Goal: Information Seeking & Learning: Learn about a topic

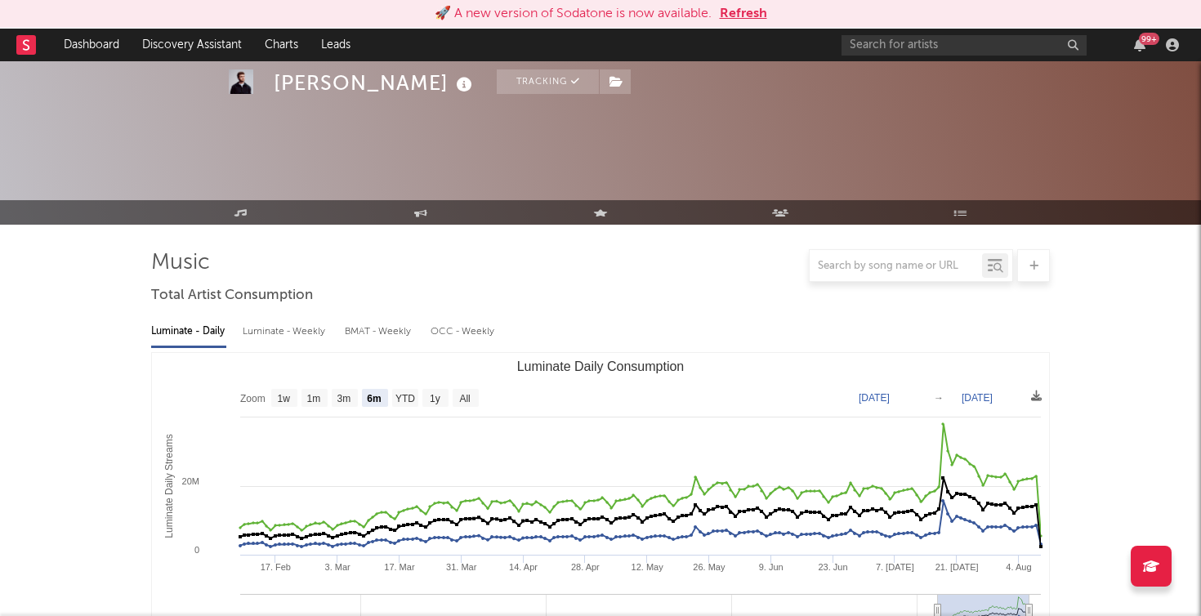
select select "6m"
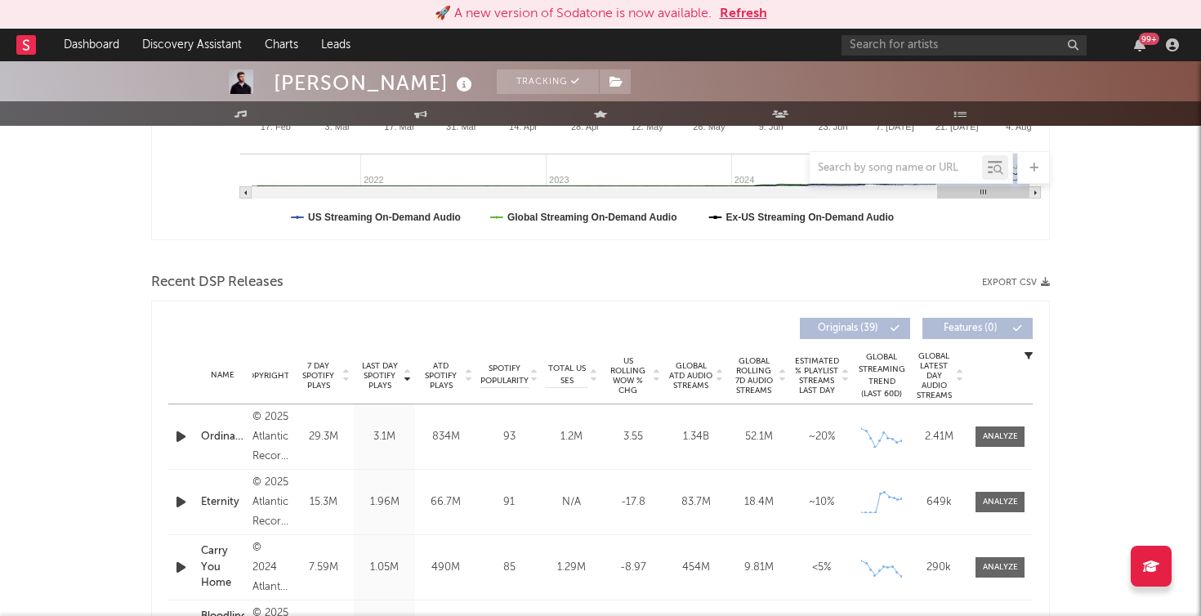
click at [755, 16] on button "Refresh" at bounding box center [743, 14] width 47 height 20
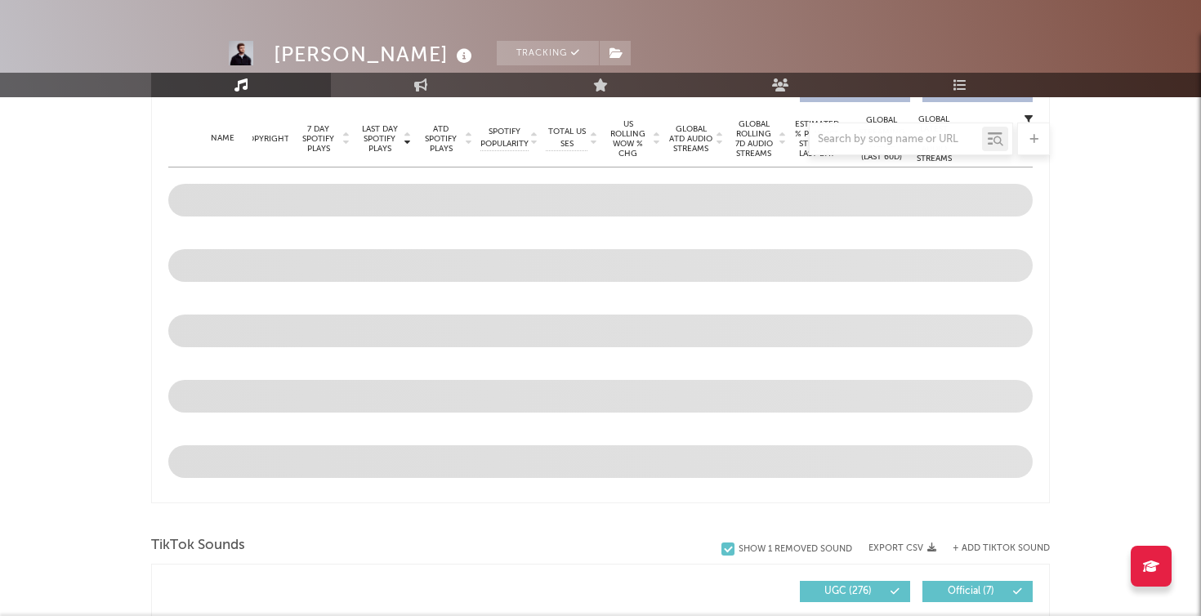
select select "6m"
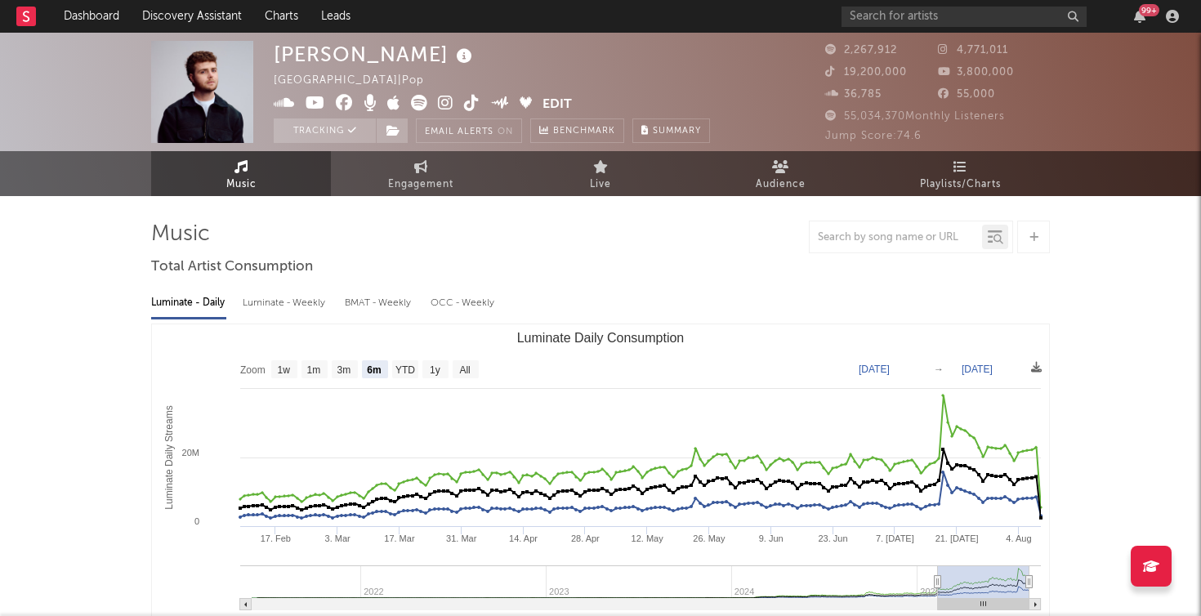
click at [29, 20] on icon at bounding box center [26, 16] width 7 height 11
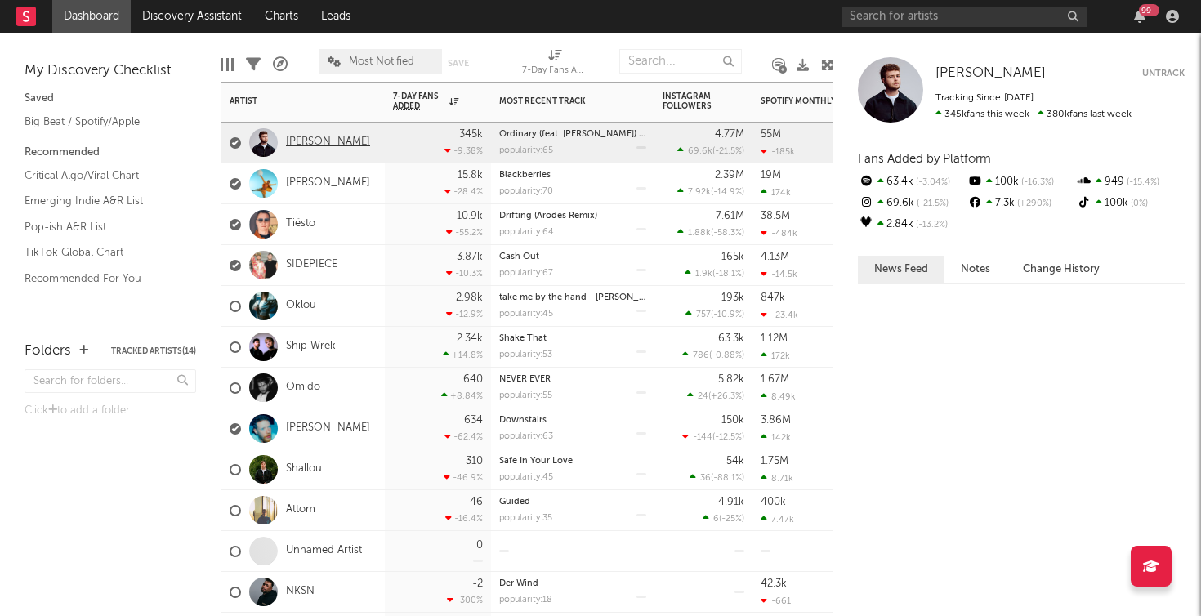
click at [319, 142] on link "[PERSON_NAME]" at bounding box center [328, 143] width 84 height 14
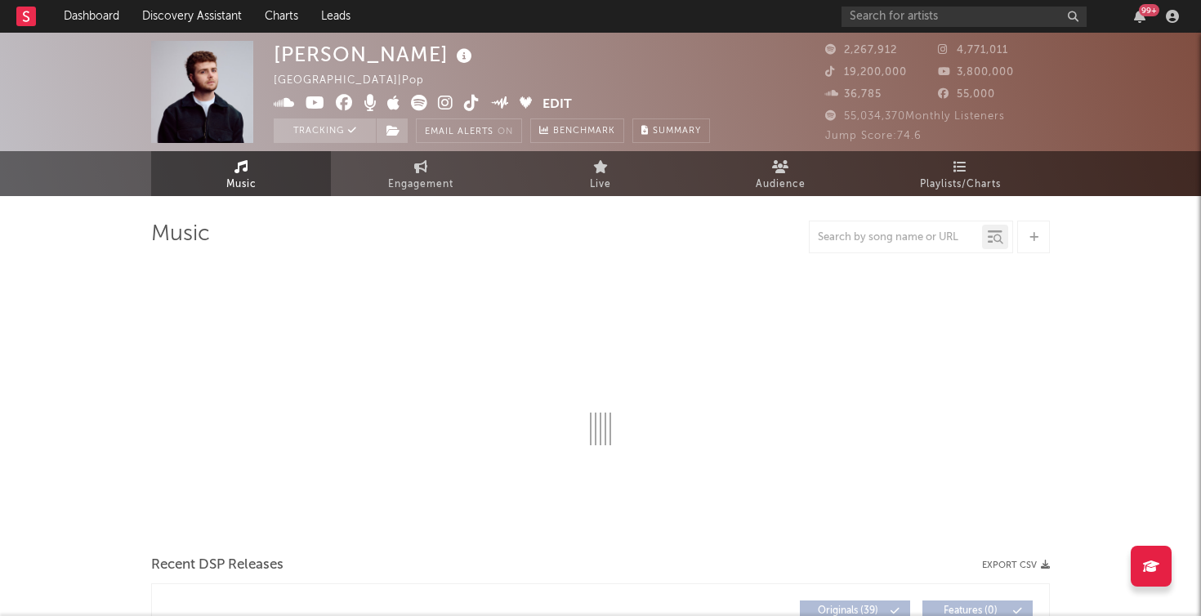
select select "6m"
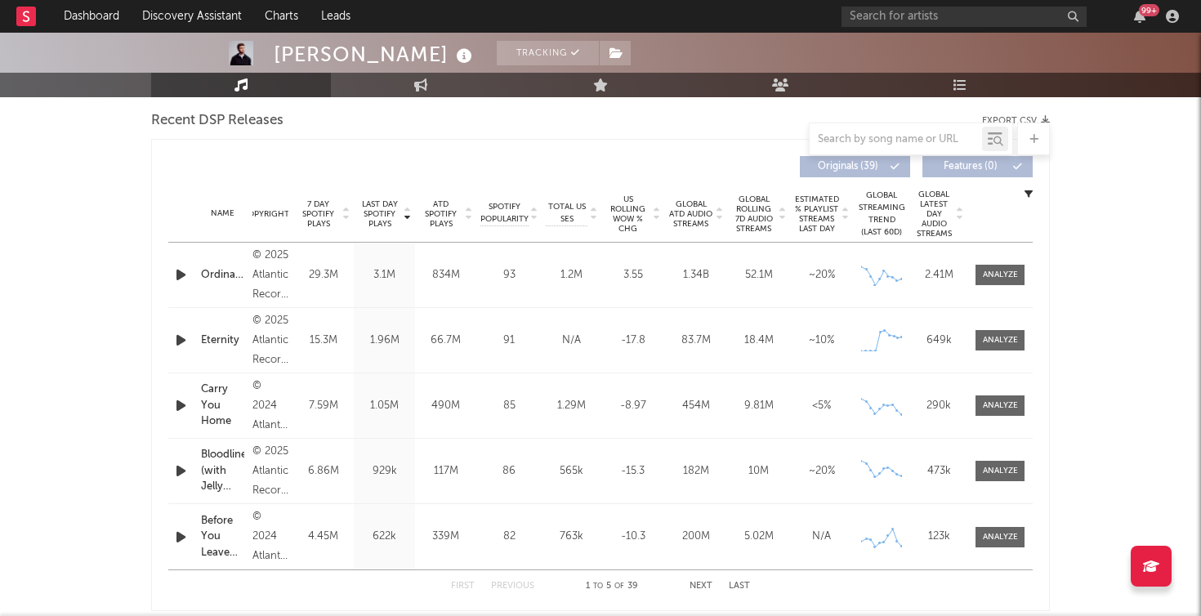
scroll to position [599, 0]
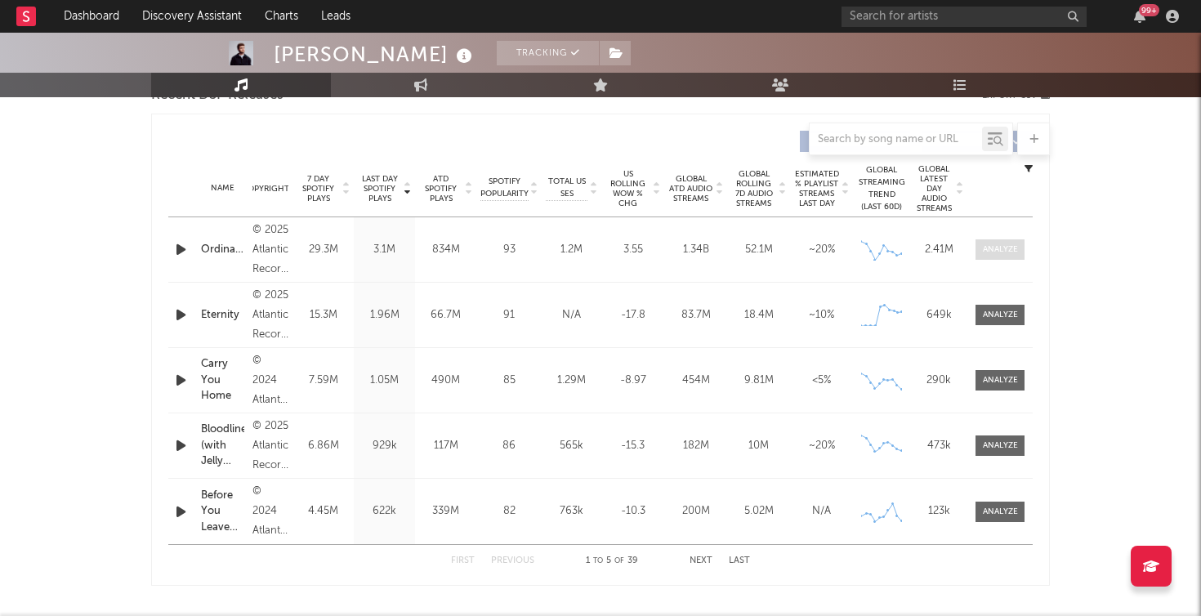
click at [990, 245] on div at bounding box center [1000, 249] width 35 height 12
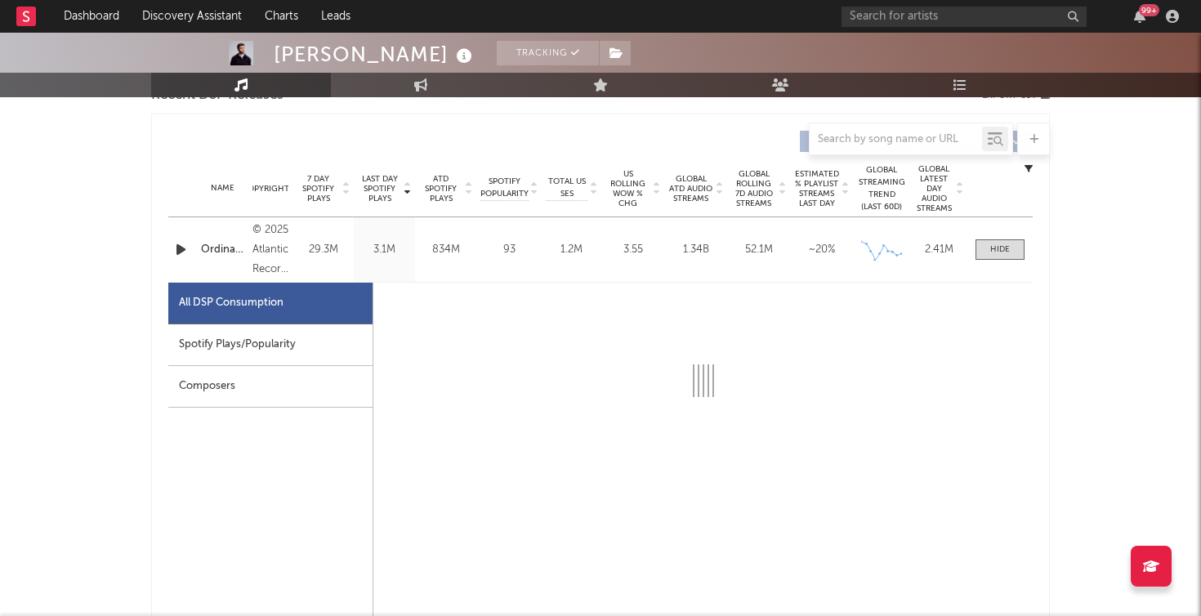
select select "6m"
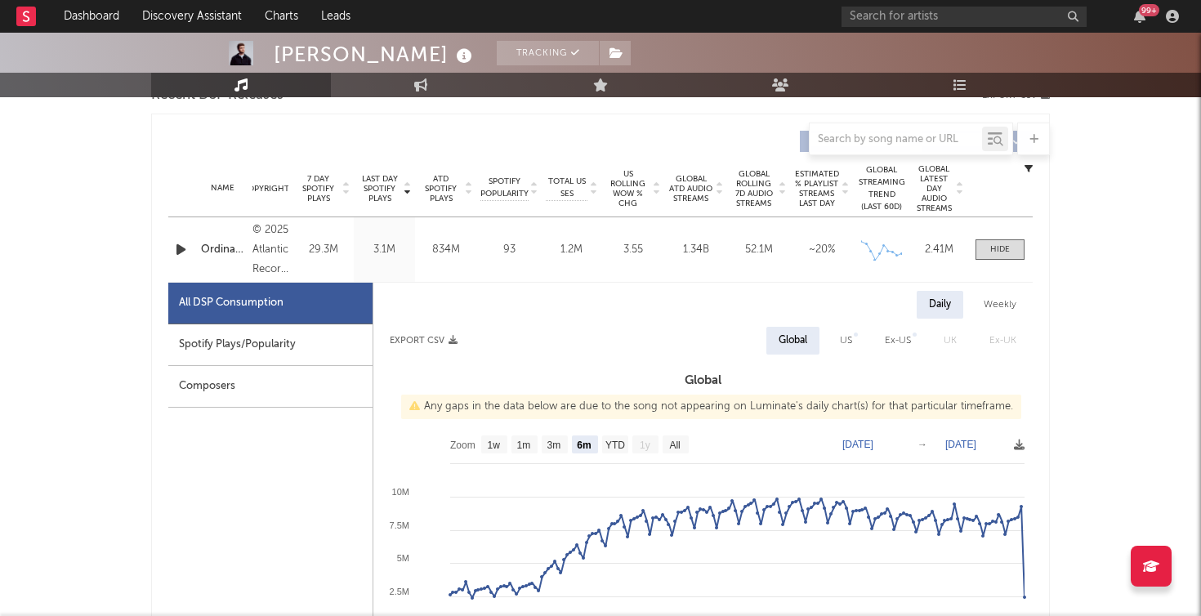
click at [245, 341] on div "Spotify Plays/Popularity" at bounding box center [270, 345] width 204 height 42
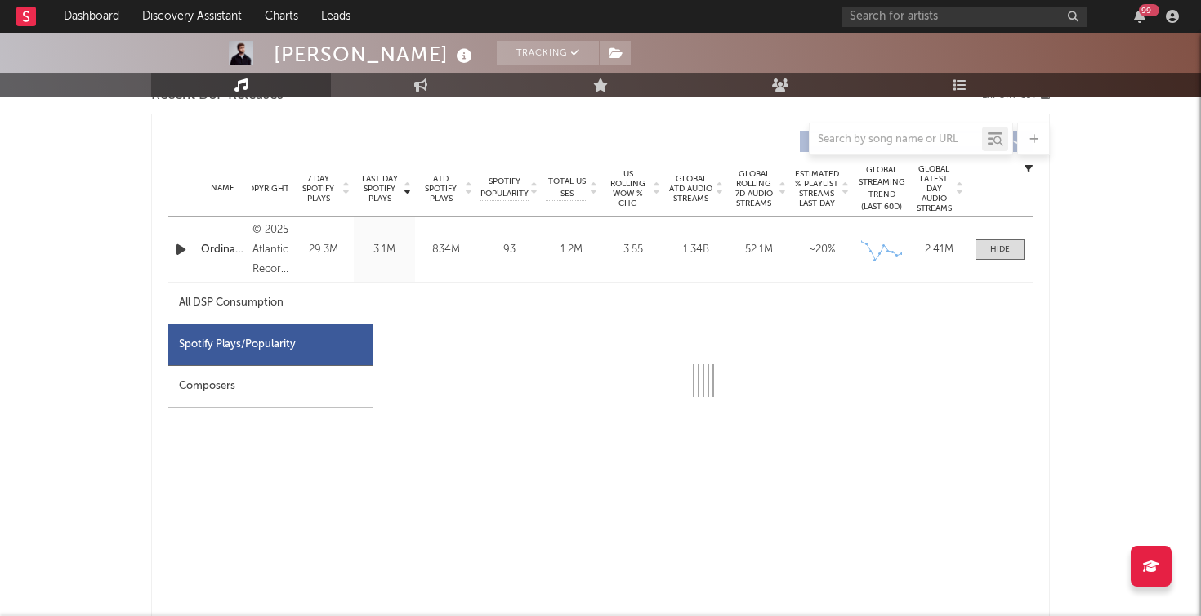
select select "6m"
select select "1w"
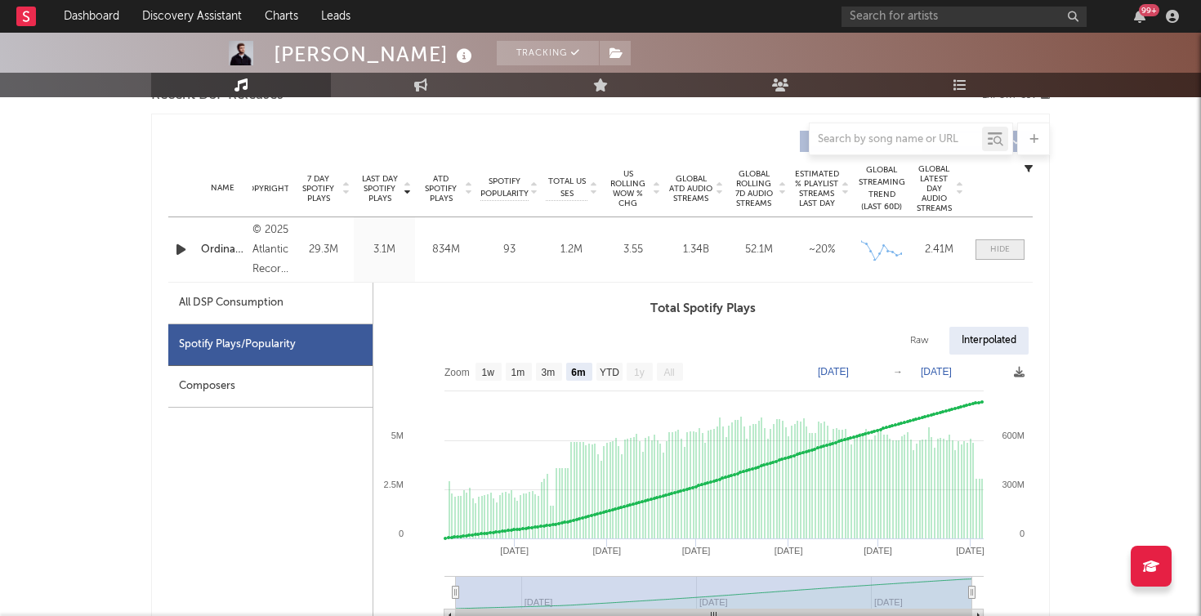
click at [1004, 250] on div at bounding box center [1000, 249] width 20 height 12
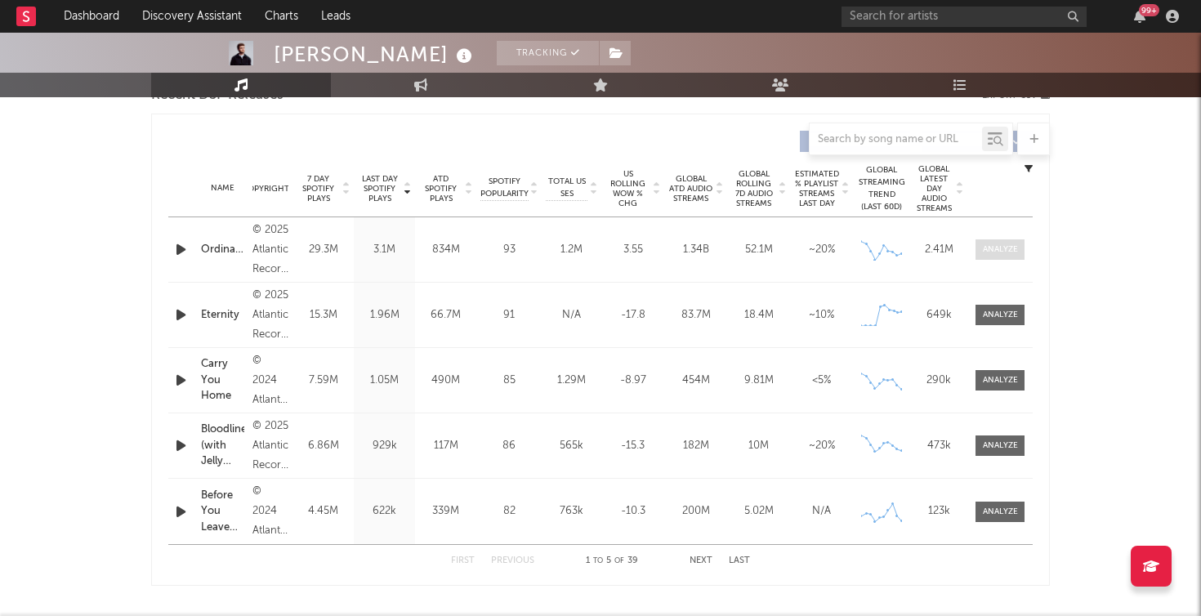
click at [1012, 251] on div at bounding box center [1000, 249] width 35 height 12
select select "6m"
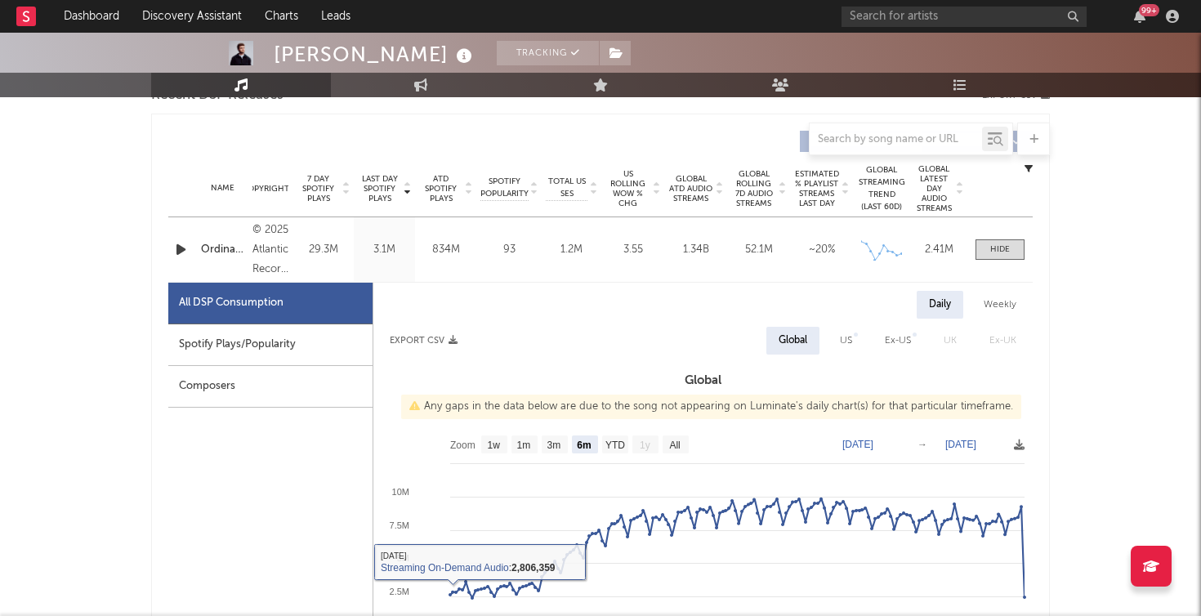
click at [289, 333] on div "Spotify Plays/Popularity" at bounding box center [270, 345] width 204 height 42
select select "6m"
select select "1w"
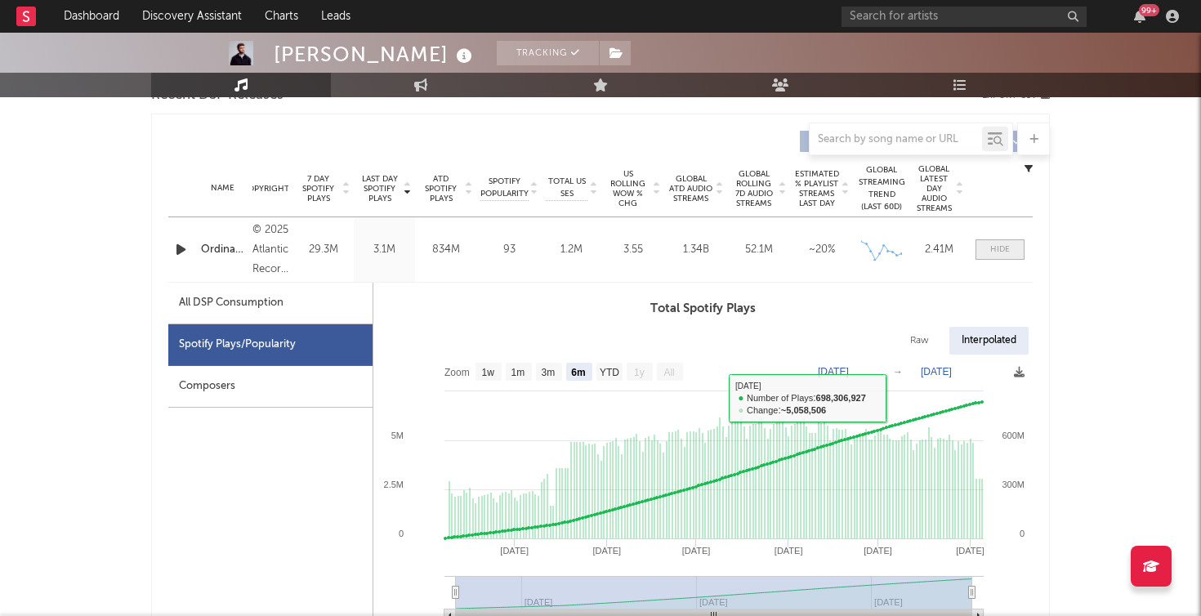
click at [988, 251] on span at bounding box center [999, 249] width 49 height 20
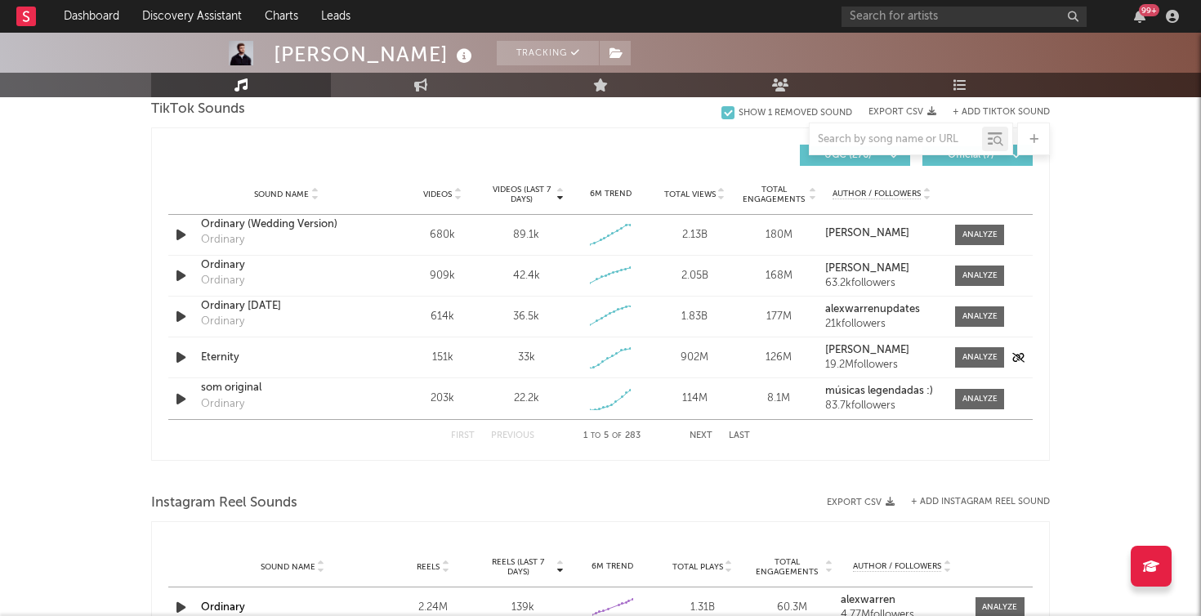
scroll to position [1118, 0]
click at [984, 228] on span at bounding box center [979, 235] width 49 height 20
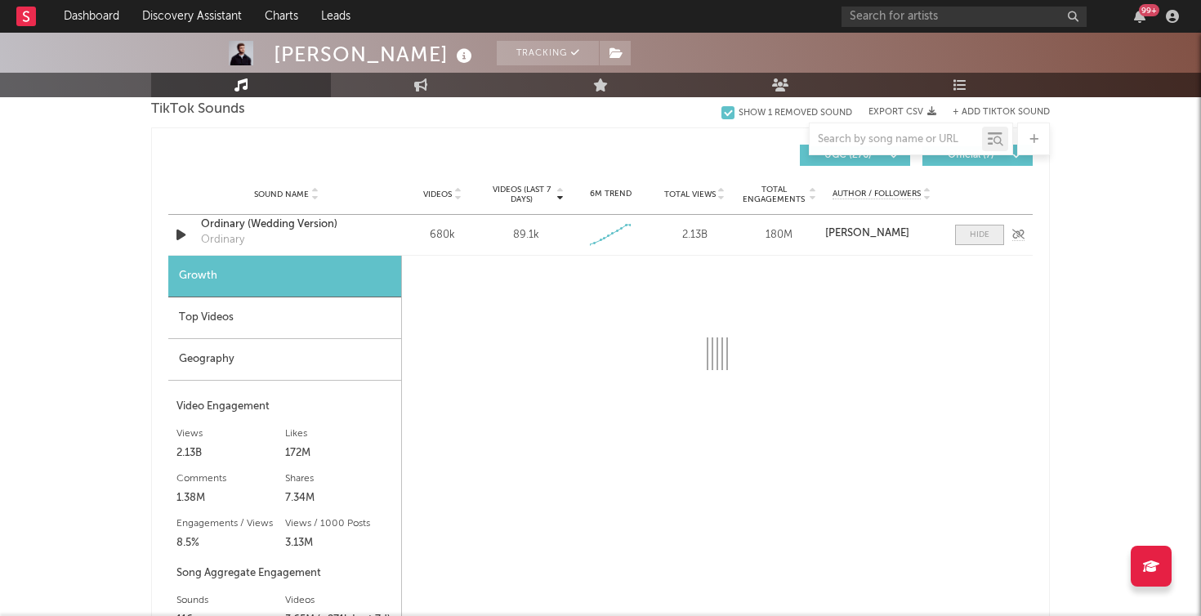
select select "1w"
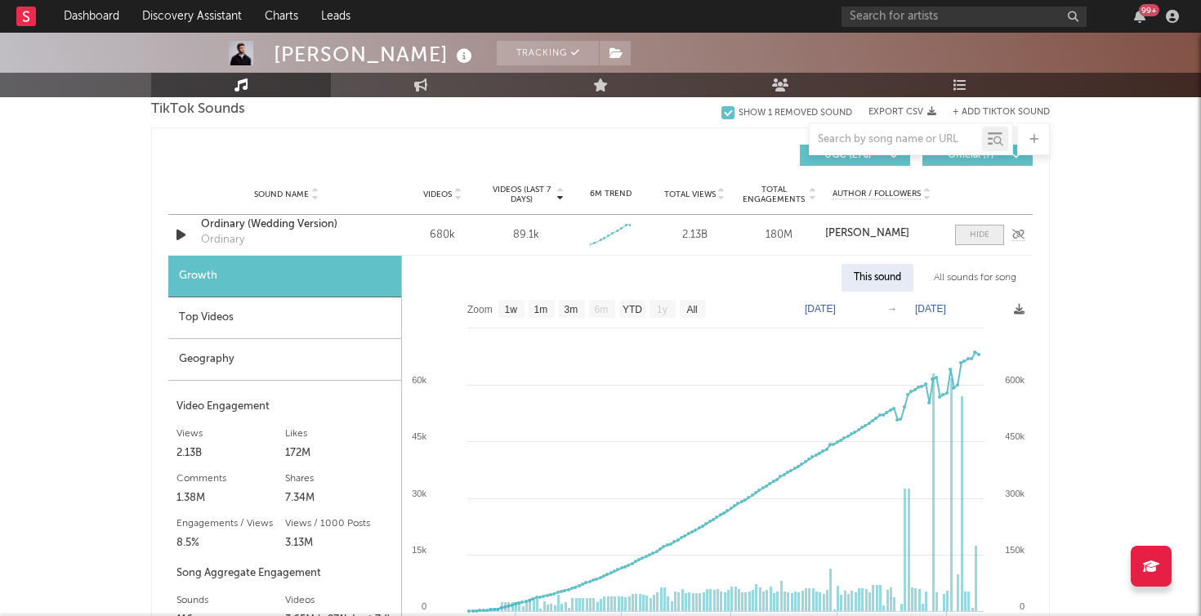
click at [984, 235] on div at bounding box center [980, 235] width 20 height 12
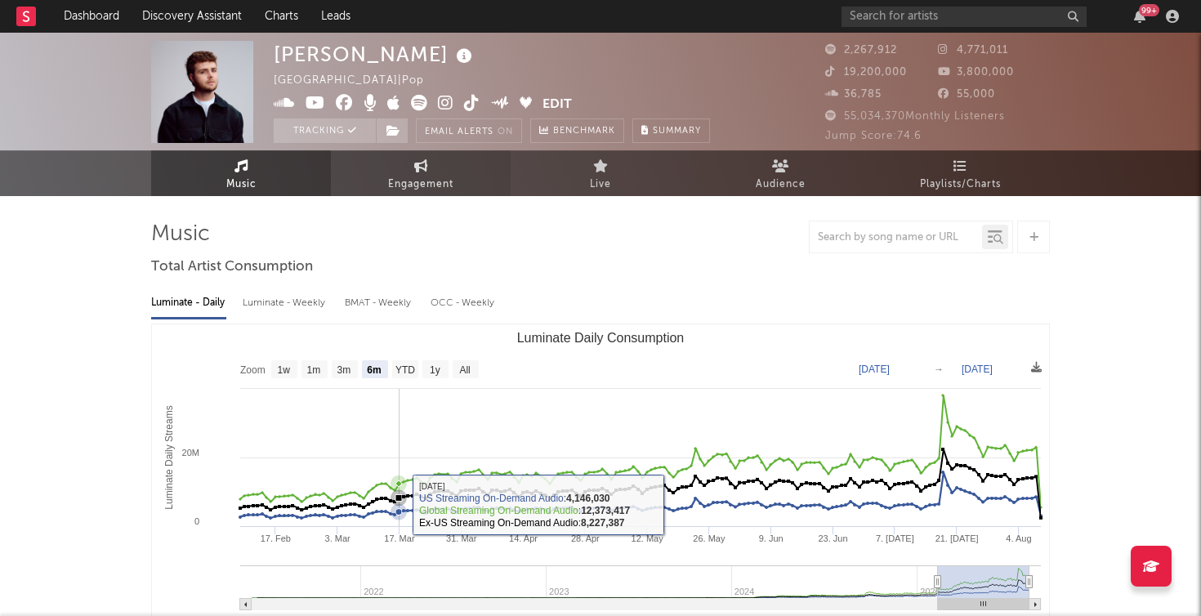
scroll to position [0, 0]
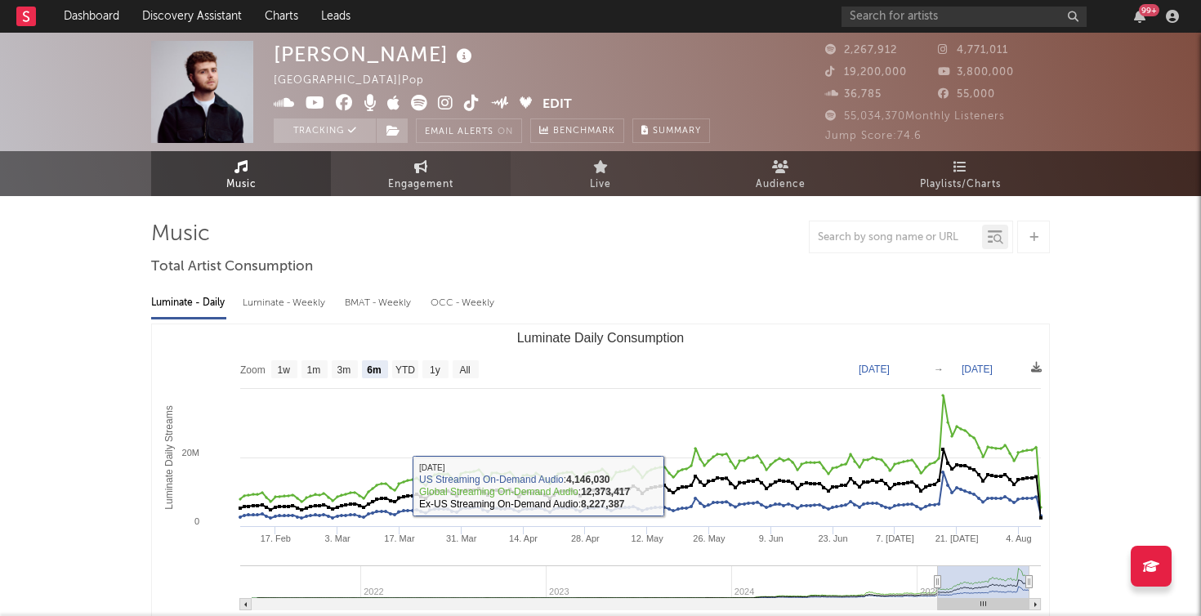
click at [419, 163] on icon at bounding box center [421, 166] width 14 height 13
select select "1w"
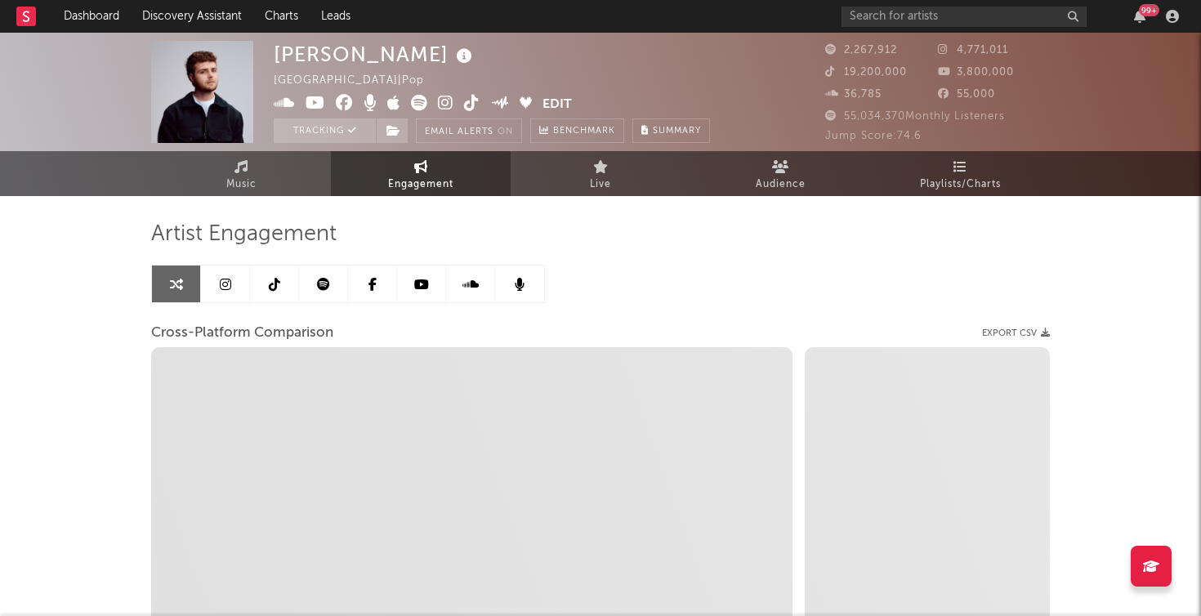
select select "1m"
